Goal: Browse casually: Explore the website without a specific task or goal

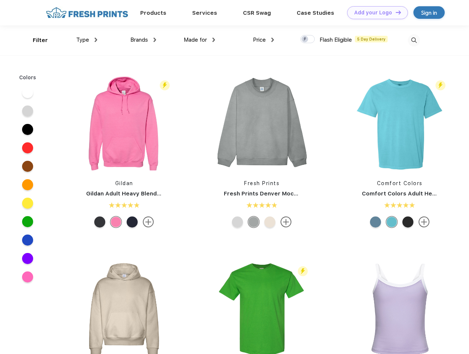
scroll to position [0, 0]
click at [375, 13] on link "Add your Logo Design Tool" at bounding box center [377, 12] width 61 height 13
click at [0, 0] on div "Design Tool" at bounding box center [0, 0] width 0 height 0
click at [395, 12] on link "Add your Logo Design Tool" at bounding box center [377, 12] width 61 height 13
click at [35, 40] on div "Filter" at bounding box center [40, 40] width 15 height 8
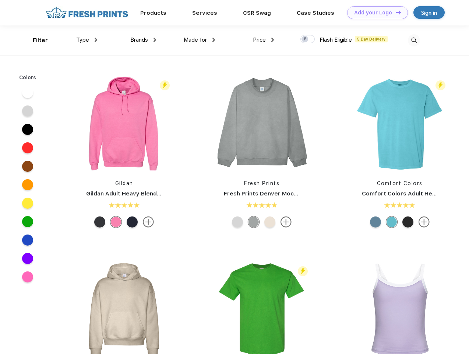
click at [87, 40] on span "Type" at bounding box center [82, 39] width 13 height 7
click at [143, 40] on span "Brands" at bounding box center [139, 39] width 18 height 7
click at [200, 40] on span "Made for" at bounding box center [195, 39] width 23 height 7
click at [264, 40] on span "Price" at bounding box center [259, 39] width 13 height 7
click at [308, 39] on div at bounding box center [308, 39] width 14 height 8
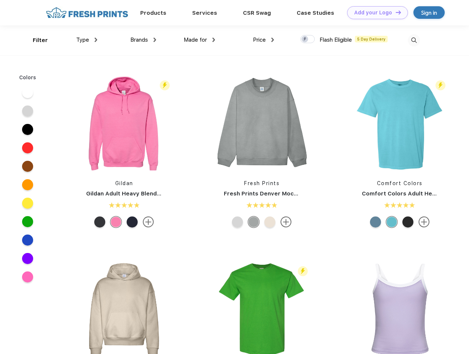
click at [305, 39] on input "checkbox" at bounding box center [303, 37] width 5 height 5
click at [414, 40] on img at bounding box center [414, 40] width 12 height 12
